Goal: Information Seeking & Learning: Compare options

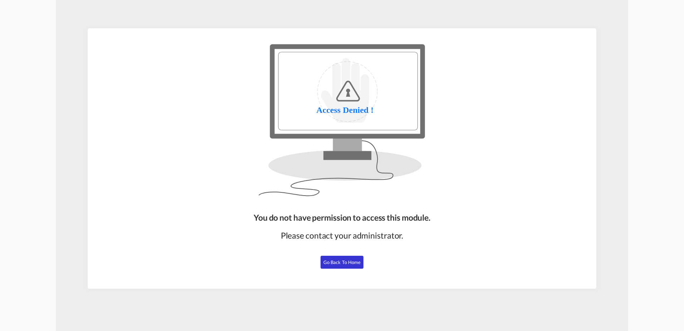
click at [358, 262] on span "Go Back to Home" at bounding box center [343, 262] width 38 height 6
